Goal: Find contact information: Find contact information

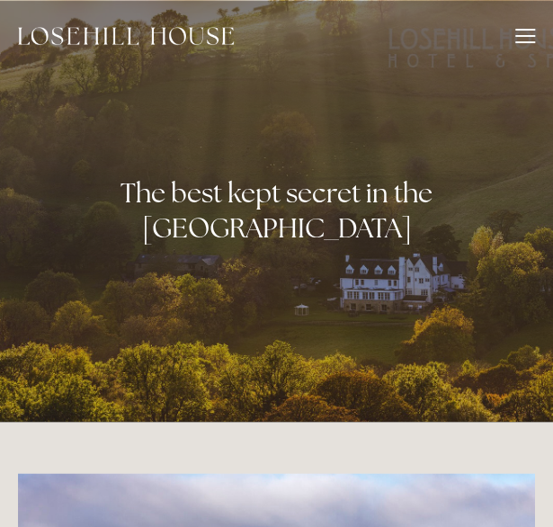
click at [527, 35] on div at bounding box center [525, 36] width 20 height 2
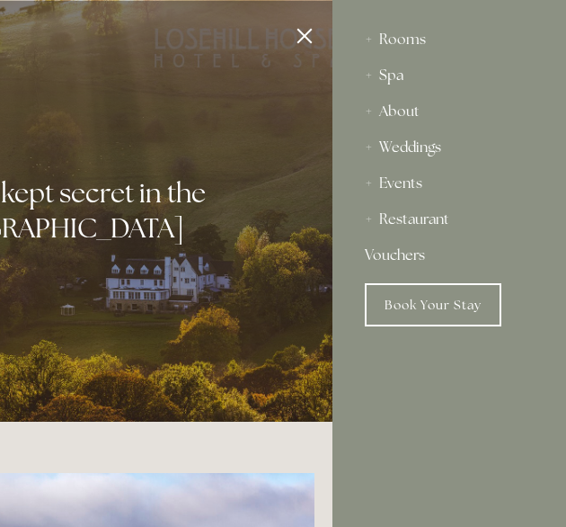
click at [301, 35] on div at bounding box center [49, 263] width 566 height 527
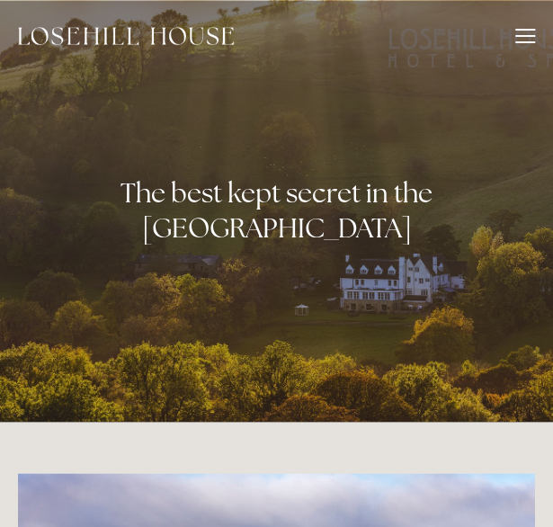
click at [515, 31] on div at bounding box center [525, 39] width 20 height 20
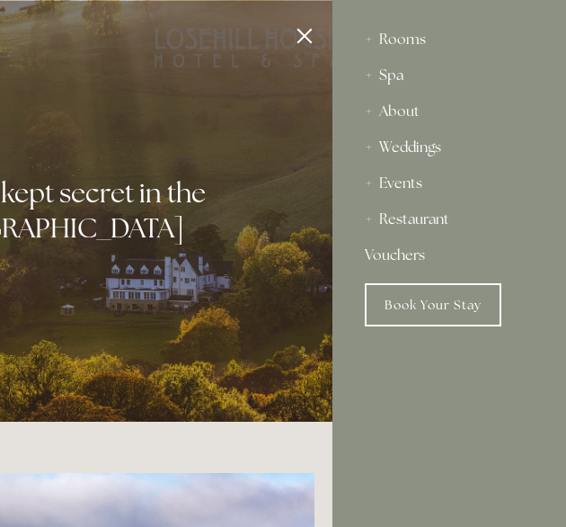
click at [246, 154] on div at bounding box center [49, 263] width 566 height 527
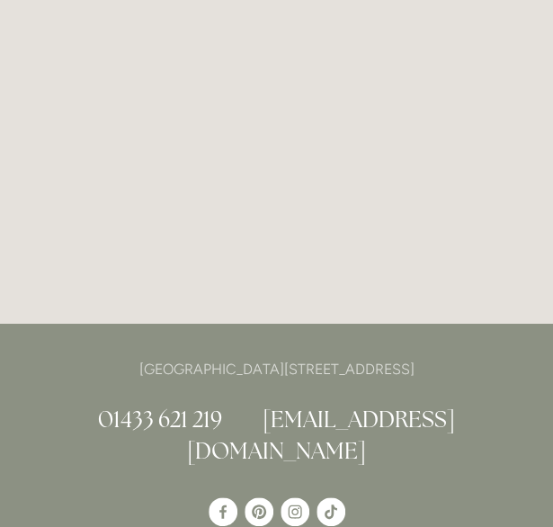
scroll to position [9194, 0]
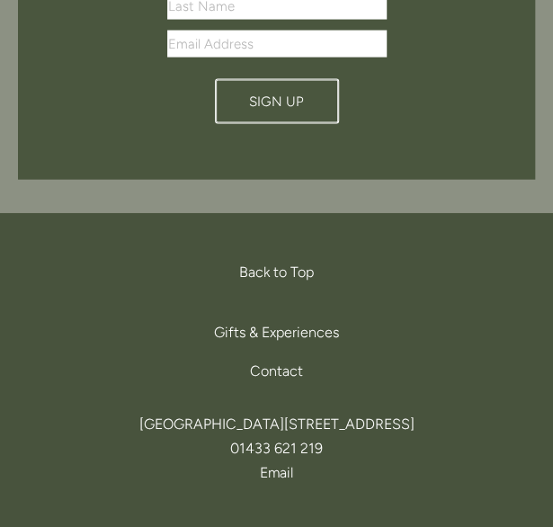
click at [275, 460] on link "[EMAIL_ADDRESS][DOMAIN_NAME]" at bounding box center [276, 472] width 517 height 24
